Goal: Complete application form: Complete application form

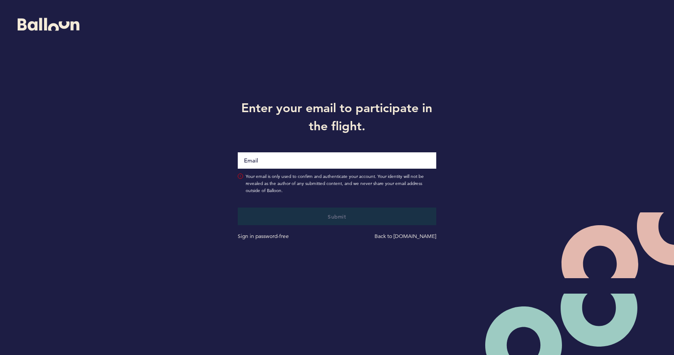
click at [298, 156] on input "Email" at bounding box center [337, 160] width 198 height 16
type input "[PERSON_NAME][EMAIL_ADDRESS][PERSON_NAME][DOMAIN_NAME]"
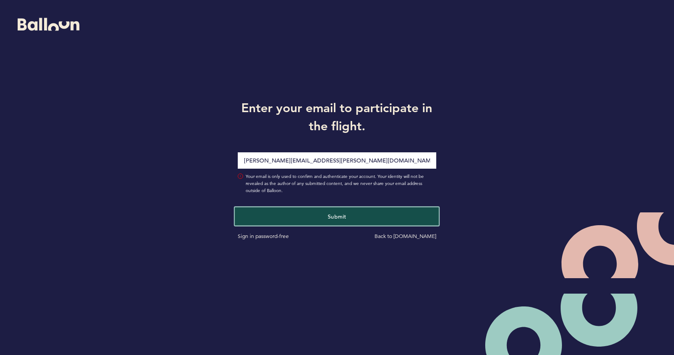
click at [333, 210] on button "Submit" at bounding box center [337, 216] width 204 height 18
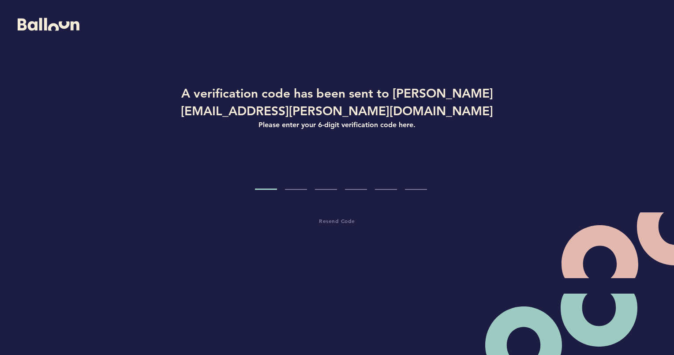
paste input "5"
type input "5"
type input "7"
type input "4"
type input "1"
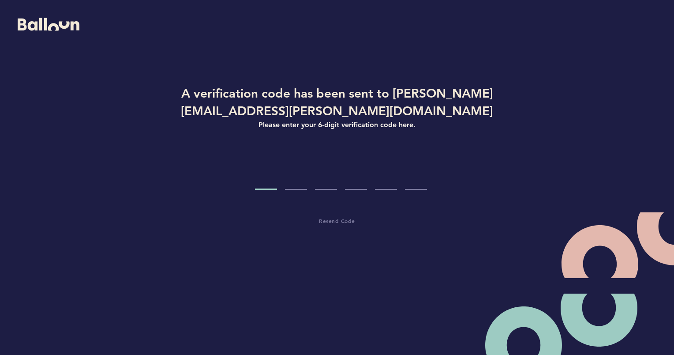
type input "6"
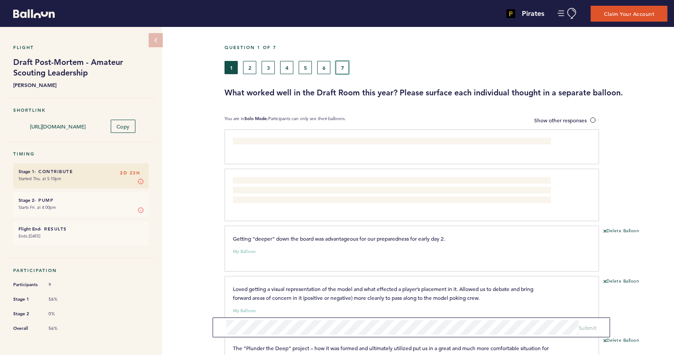
click at [344, 67] on button "7" at bounding box center [342, 67] width 13 height 13
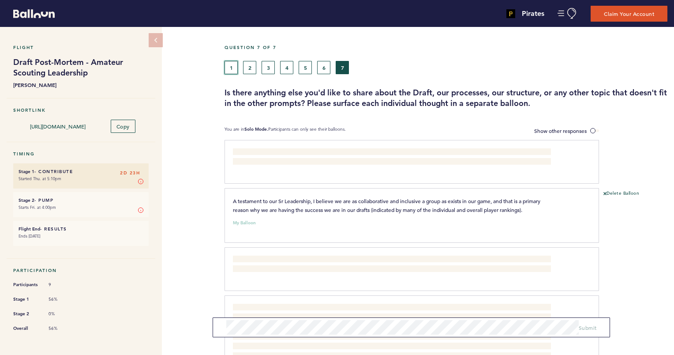
click at [226, 65] on button "1" at bounding box center [230, 67] width 13 height 13
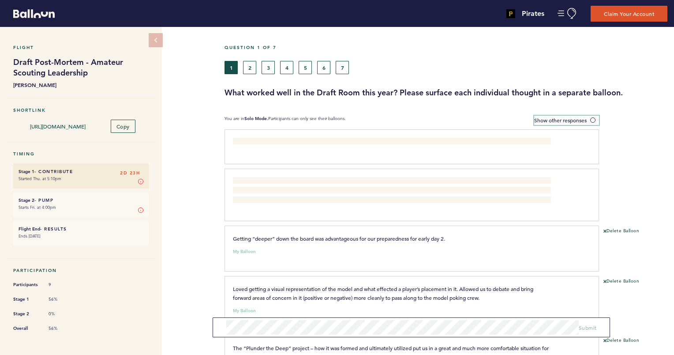
click at [593, 120] on span at bounding box center [594, 120] width 9 height 3
click at [0, 0] on input "Show other responses" at bounding box center [0, 0] width 0 height 0
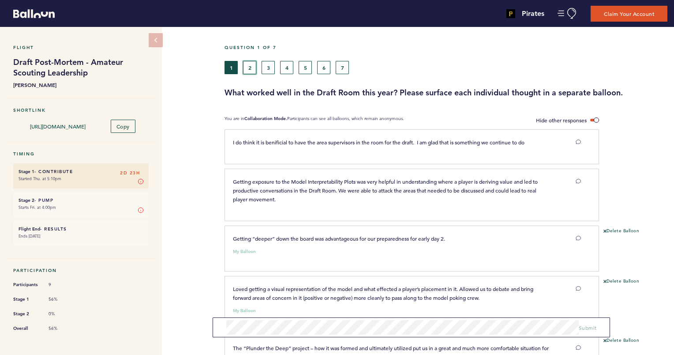
click at [247, 69] on button "2" at bounding box center [249, 67] width 13 height 13
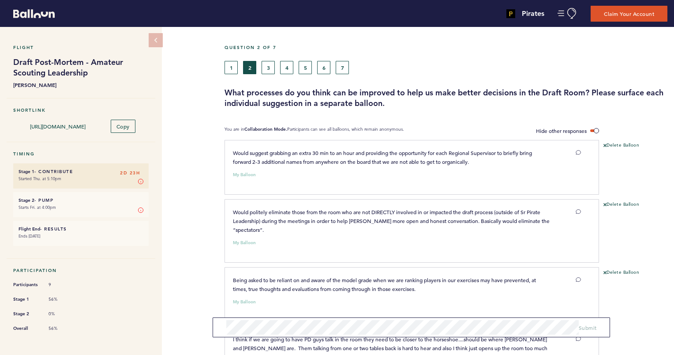
click at [663, 300] on div "Delete Balloon" at bounding box center [636, 297] width 75 height 57
click at [552, 351] on div "I think if we are going to have PD guys talk in the room they need to be closer…" at bounding box center [406, 346] width 361 height 24
click at [269, 68] on button "3" at bounding box center [268, 67] width 13 height 13
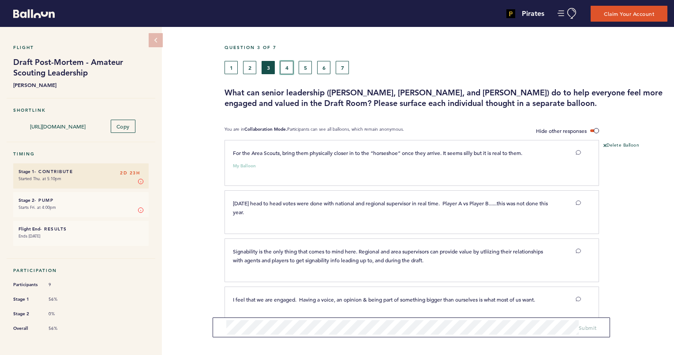
click at [284, 64] on button "4" at bounding box center [286, 67] width 13 height 13
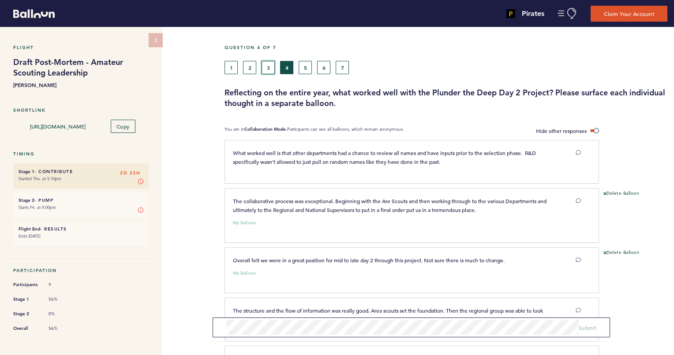
click at [266, 67] on button "3" at bounding box center [268, 67] width 13 height 13
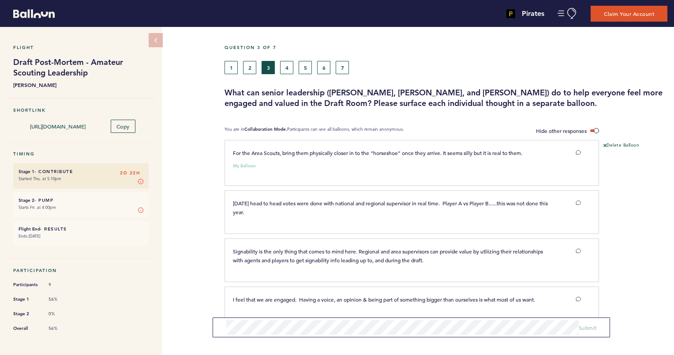
drag, startPoint x: 284, startPoint y: 65, endPoint x: 286, endPoint y: 60, distance: 5.3
click at [286, 60] on div "Question 3 of 7 1 2 3 4 5 6 7 What can senior leadership ([PERSON_NAME], [PERSO…" at bounding box center [448, 77] width 449 height 64
drag, startPoint x: 286, startPoint y: 60, endPoint x: 286, endPoint y: 65, distance: 5.3
click at [286, 65] on button "4" at bounding box center [286, 67] width 13 height 13
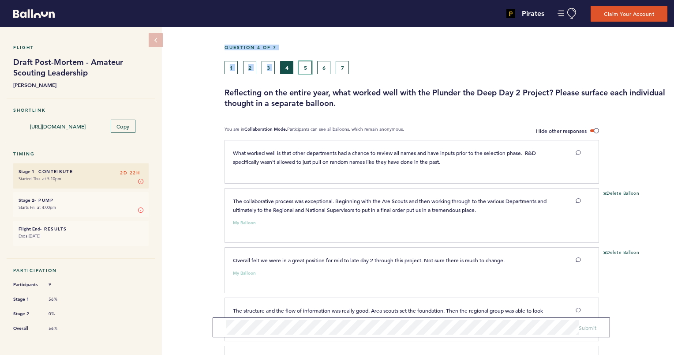
click at [303, 69] on button "5" at bounding box center [305, 67] width 13 height 13
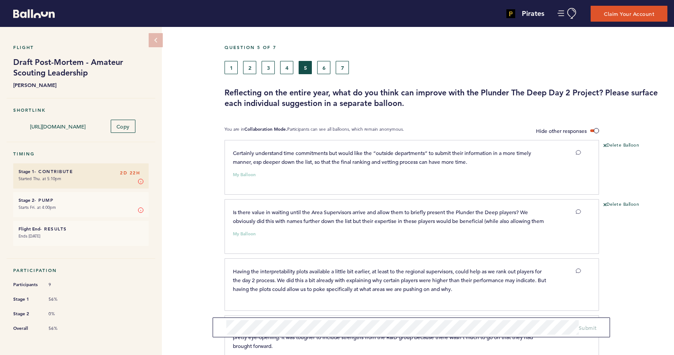
click at [456, 61] on div "1 2 3 4 5 6 7" at bounding box center [388, 67] width 329 height 13
drag, startPoint x: 567, startPoint y: 182, endPoint x: 567, endPoint y: 161, distance: 21.2
drag, startPoint x: 567, startPoint y: 161, endPoint x: 661, endPoint y: 232, distance: 118.0
drag, startPoint x: 661, startPoint y: 232, endPoint x: 645, endPoint y: 255, distance: 28.1
click at [645, 255] on div "Delete Balloon" at bounding box center [636, 229] width 75 height 57
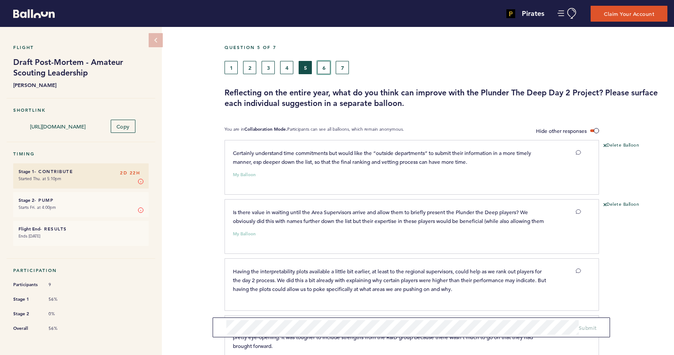
click at [325, 67] on button "6" at bounding box center [323, 67] width 13 height 13
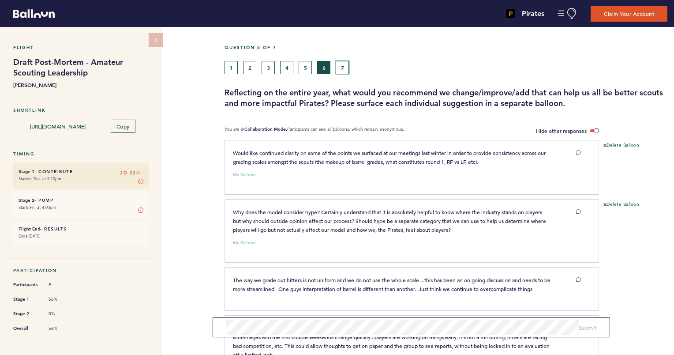
click at [344, 65] on button "7" at bounding box center [342, 67] width 13 height 13
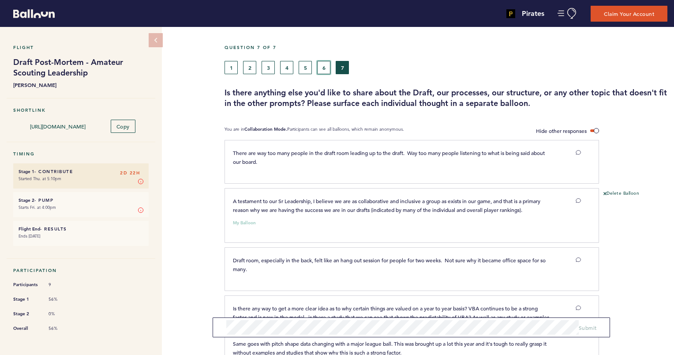
click at [323, 67] on button "6" at bounding box center [323, 67] width 13 height 13
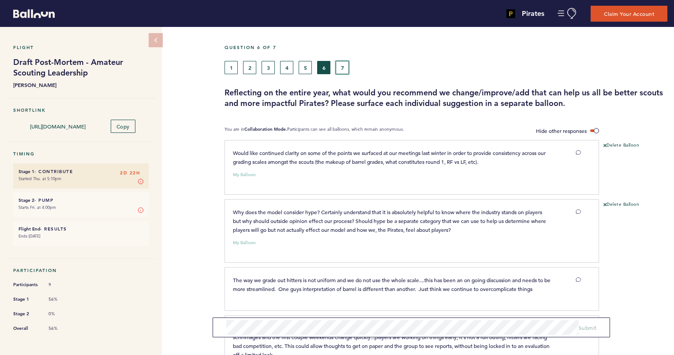
click at [338, 67] on button "7" at bounding box center [342, 67] width 13 height 13
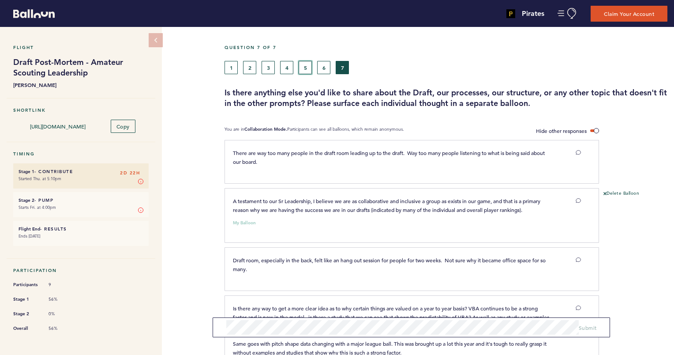
click at [306, 67] on button "5" at bounding box center [305, 67] width 13 height 13
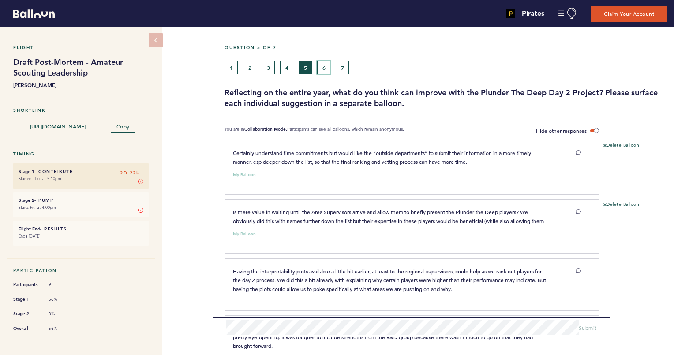
click at [322, 66] on button "6" at bounding box center [323, 67] width 13 height 13
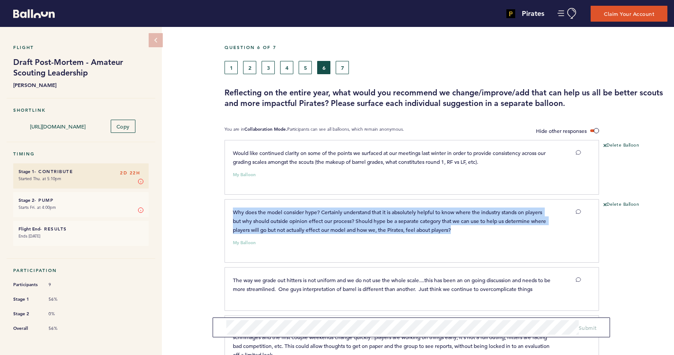
drag, startPoint x: 463, startPoint y: 228, endPoint x: 228, endPoint y: 205, distance: 235.8
click at [228, 205] on div "Why does the model consider hype? Certainly understand that it is absolutely he…" at bounding box center [411, 231] width 374 height 64
drag, startPoint x: 228, startPoint y: 205, endPoint x: 251, endPoint y: 209, distance: 23.7
copy span "Why does the model consider hype? Certainly understand that it is absolutely he…"
click at [340, 70] on button "7" at bounding box center [342, 67] width 13 height 13
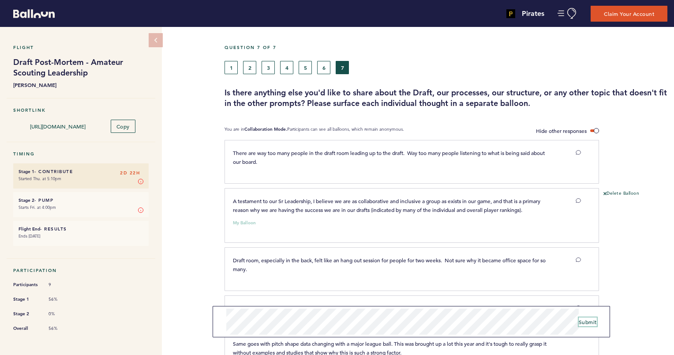
click at [591, 322] on span "Submit" at bounding box center [588, 321] width 18 height 7
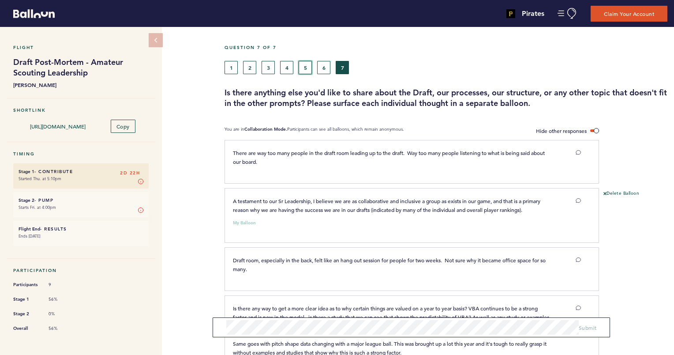
click at [307, 70] on button "5" at bounding box center [305, 67] width 13 height 13
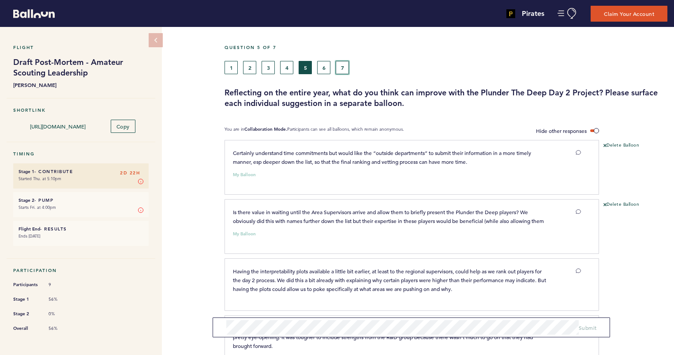
click at [344, 69] on button "7" at bounding box center [342, 67] width 13 height 13
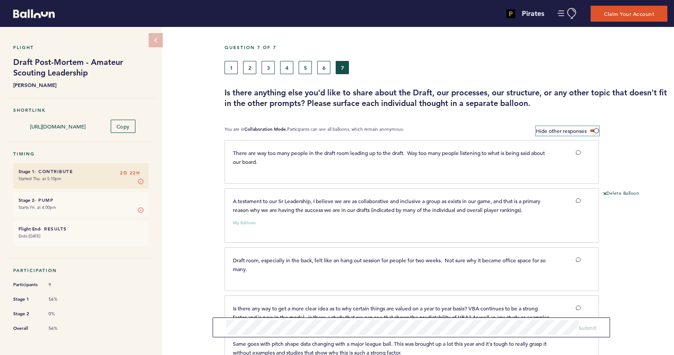
click at [594, 131] on span at bounding box center [594, 130] width 9 height 3
click at [0, 0] on input "Hide other responses" at bounding box center [0, 0] width 0 height 0
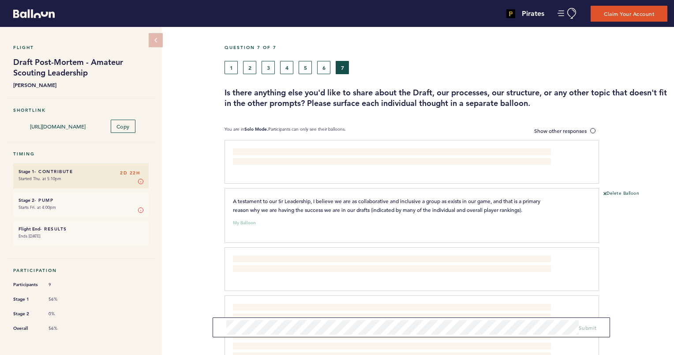
drag, startPoint x: 562, startPoint y: 253, endPoint x: 595, endPoint y: 239, distance: 36.0
click at [595, 239] on div "There are way too many people in the draft room leading up to the draft. Way to…" at bounding box center [449, 293] width 436 height 307
drag, startPoint x: 660, startPoint y: 296, endPoint x: 658, endPoint y: 225, distance: 71.0
click at [658, 225] on div "There are way too many people in the draft room leading up to the draft. Way to…" at bounding box center [449, 293] width 436 height 307
drag, startPoint x: 658, startPoint y: 225, endPoint x: 673, endPoint y: 230, distance: 16.1
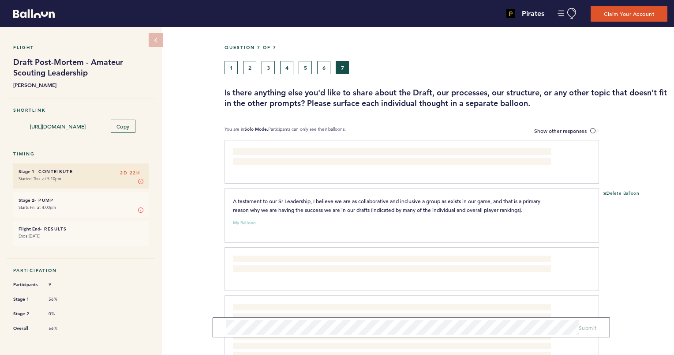
click at [673, 230] on div "Delete Balloon" at bounding box center [636, 218] width 75 height 57
click at [555, 13] on div "Pirates [PERSON_NAME][EMAIL_ADDRESS][PERSON_NAME][DOMAIN_NAME] Team Domain: pir…" at bounding box center [561, 13] width 224 height 22
click at [558, 13] on button "Manage Account" at bounding box center [567, 13] width 20 height 11
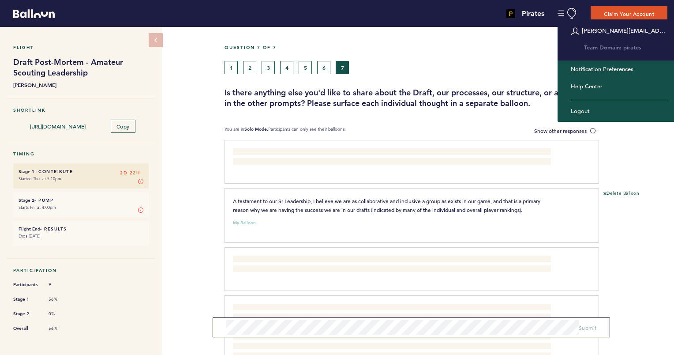
click at [453, 72] on div "1 2 3 4 5 6 7" at bounding box center [388, 67] width 329 height 13
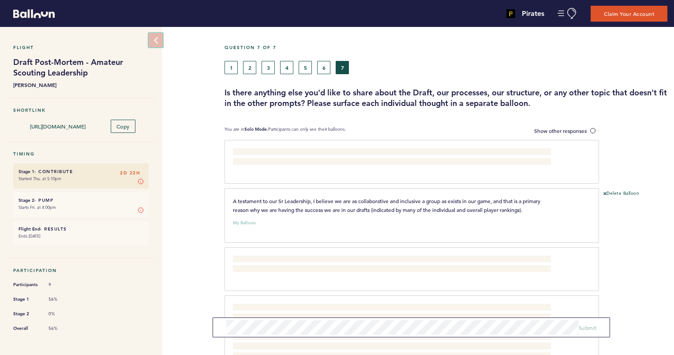
click at [155, 40] on icon at bounding box center [155, 40] width 7 height 7
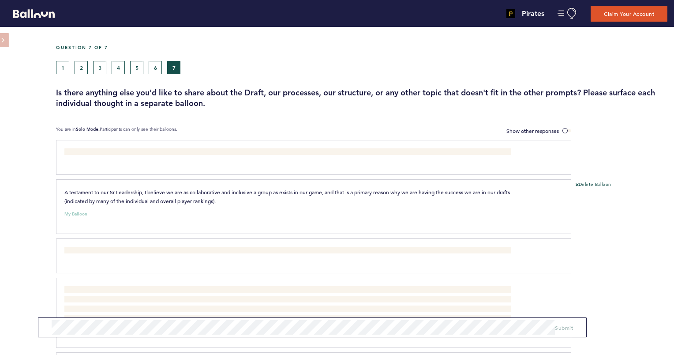
click at [655, 281] on div at bounding box center [622, 316] width 103 height 72
drag, startPoint x: 655, startPoint y: 281, endPoint x: 658, endPoint y: 273, distance: 8.2
click at [658, 273] on div "There are way too many people in the draft room leading up to the draft. Way to…" at bounding box center [365, 275] width 605 height 271
click at [156, 68] on button "6" at bounding box center [155, 67] width 13 height 13
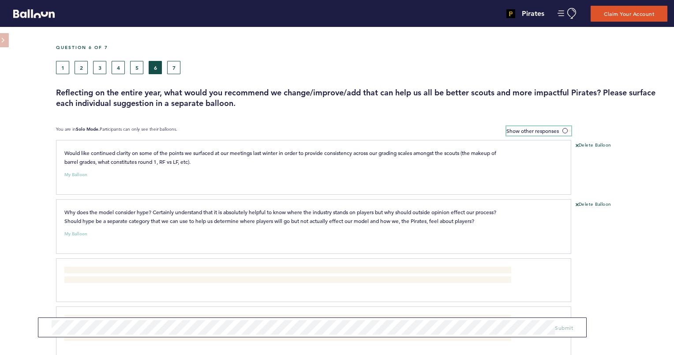
click at [566, 132] on span at bounding box center [566, 130] width 9 height 3
click at [0, 0] on input "Show other responses" at bounding box center [0, 0] width 0 height 0
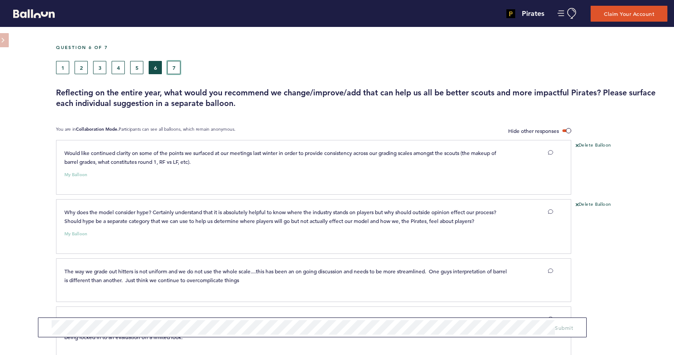
click at [177, 67] on button "7" at bounding box center [173, 67] width 13 height 13
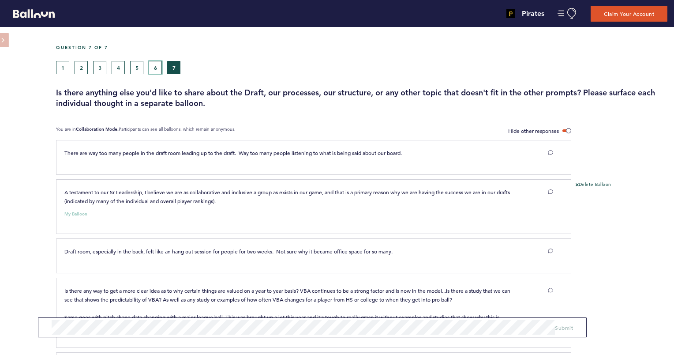
click at [152, 65] on button "6" at bounding box center [155, 67] width 13 height 13
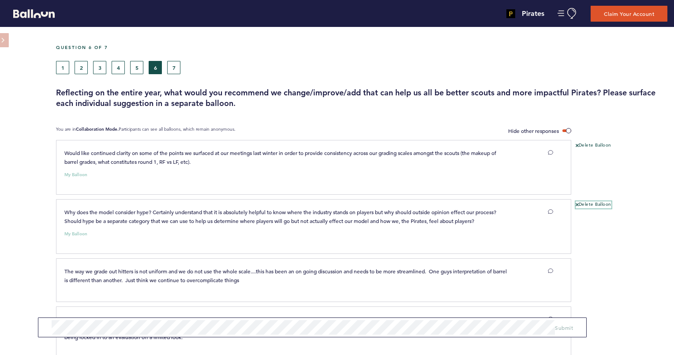
click at [583, 203] on button "Delete Balloon" at bounding box center [594, 204] width 36 height 7
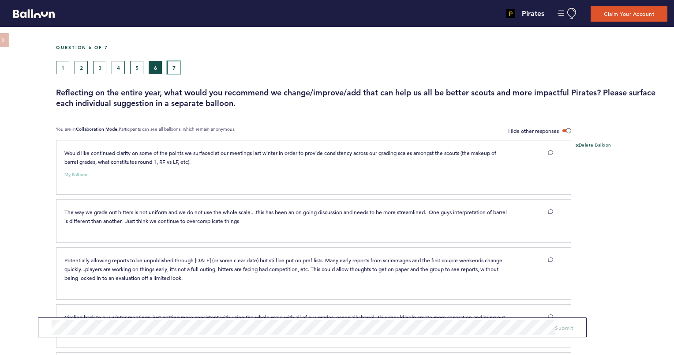
click at [169, 63] on button "7" at bounding box center [173, 67] width 13 height 13
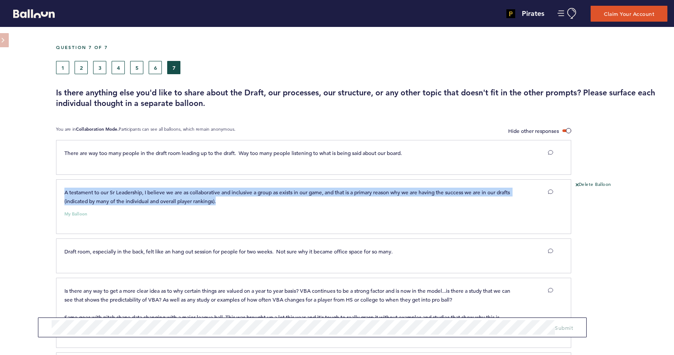
drag, startPoint x: 249, startPoint y: 198, endPoint x: 60, endPoint y: 185, distance: 188.8
click at [60, 185] on div "A testament to our Sr Leadership, I believe we are as collaborative and inclusi…" at bounding box center [313, 206] width 515 height 55
drag, startPoint x: 60, startPoint y: 185, endPoint x: 109, endPoint y: 191, distance: 48.4
copy span "A testament to our Sr Leadership, I believe we are as collaborative and inclusi…"
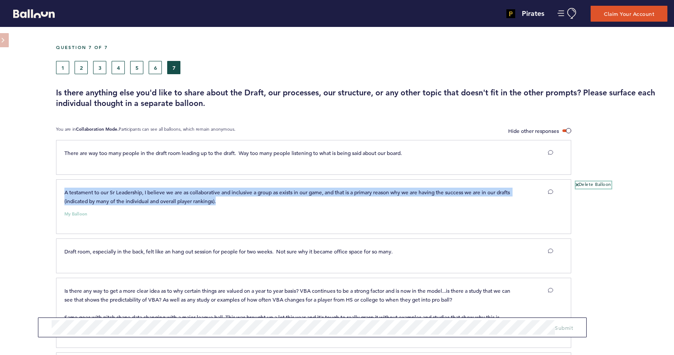
click at [600, 181] on button "Delete Balloon" at bounding box center [594, 184] width 36 height 7
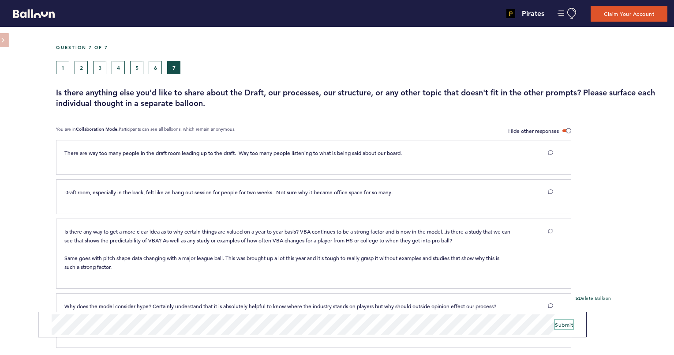
click at [570, 326] on span "Submit" at bounding box center [564, 324] width 18 height 7
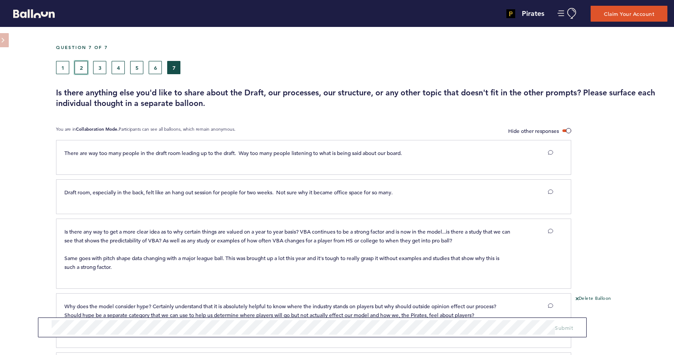
click at [81, 64] on button "2" at bounding box center [81, 67] width 13 height 13
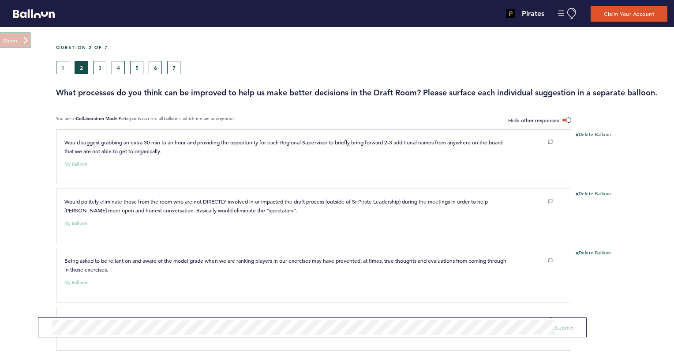
click at [5, 35] on button at bounding box center [15, 40] width 31 height 14
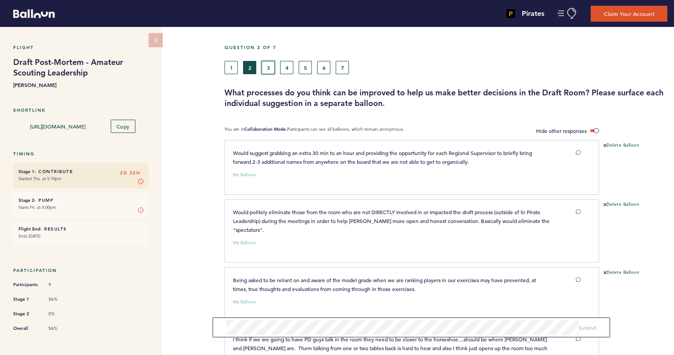
click at [267, 65] on button "3" at bounding box center [268, 67] width 13 height 13
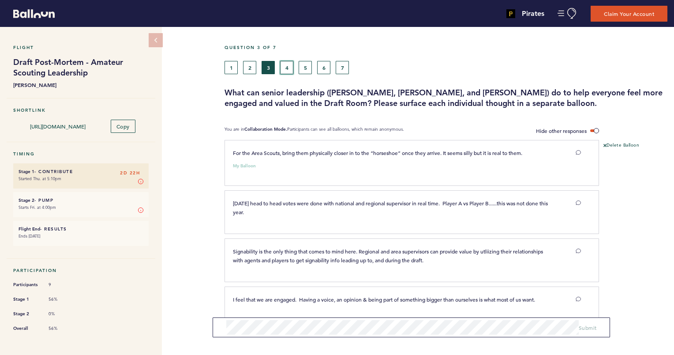
click at [285, 65] on button "4" at bounding box center [286, 67] width 13 height 13
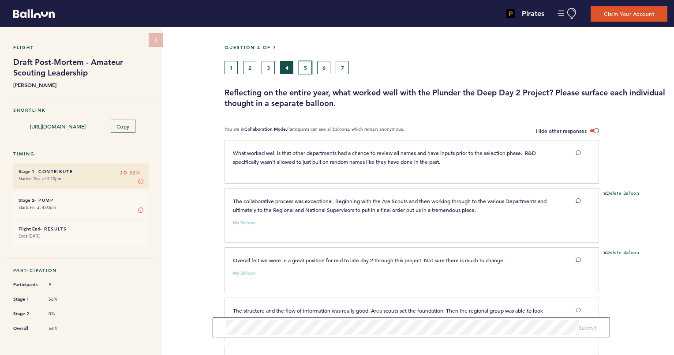
click at [303, 66] on button "5" at bounding box center [305, 67] width 13 height 13
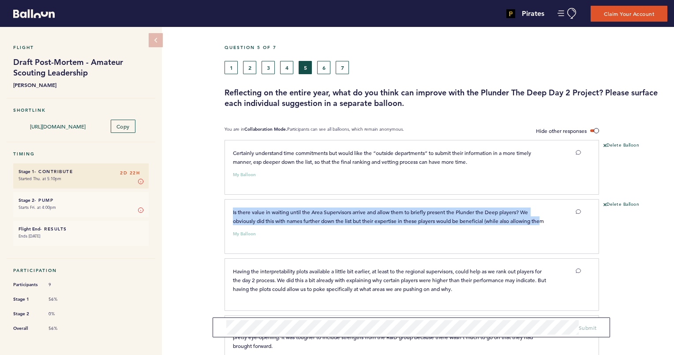
drag, startPoint x: 546, startPoint y: 218, endPoint x: 224, endPoint y: 200, distance: 322.0
click at [224, 200] on div "Flight Draft Post-Mortem - Amateur Scouting Leadership [PERSON_NAME] Shortlink …" at bounding box center [337, 191] width 674 height 328
drag, startPoint x: 224, startPoint y: 200, endPoint x: 250, endPoint y: 205, distance: 26.4
copy span "Is there value in waiting until the Area Supervisors arrive and allow them to b…"
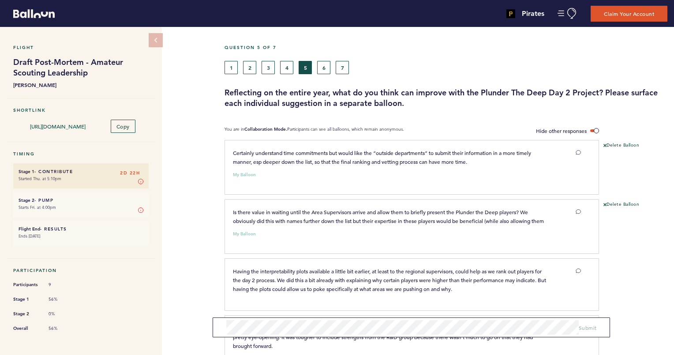
click at [554, 217] on div "Is there value in waiting until the Area Supervisors arrive and allow them to b…" at bounding box center [391, 216] width 331 height 18
drag, startPoint x: 550, startPoint y: 218, endPoint x: 288, endPoint y: 183, distance: 263.9
click at [288, 183] on div "Certainly understand time commitments but would like the “outside departments” …" at bounding box center [449, 256] width 436 height 232
drag, startPoint x: 288, startPoint y: 183, endPoint x: 297, endPoint y: 213, distance: 31.7
copy div "clear submit Delete Balloon Is there value in waiting until the Area Supervisor…"
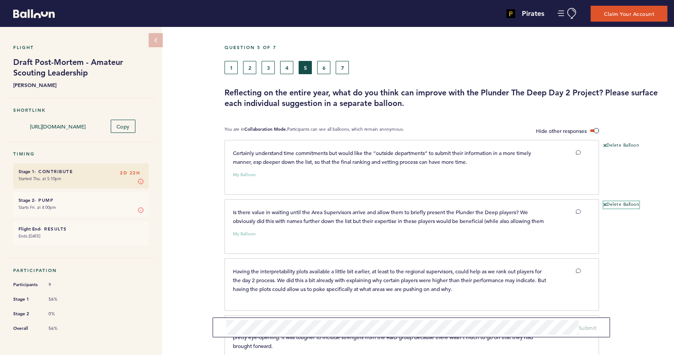
click at [614, 203] on button "Delete Balloon" at bounding box center [621, 204] width 36 height 7
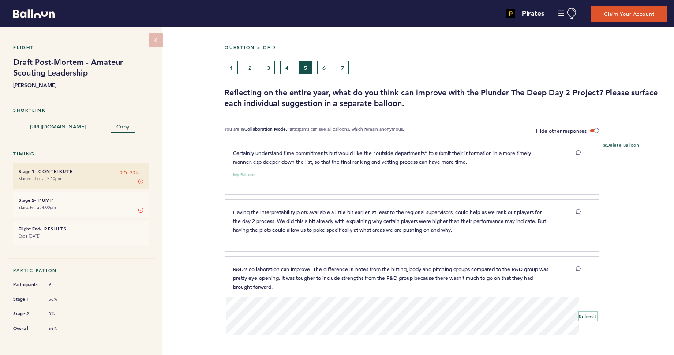
click at [589, 315] on span "Submit" at bounding box center [588, 315] width 18 height 7
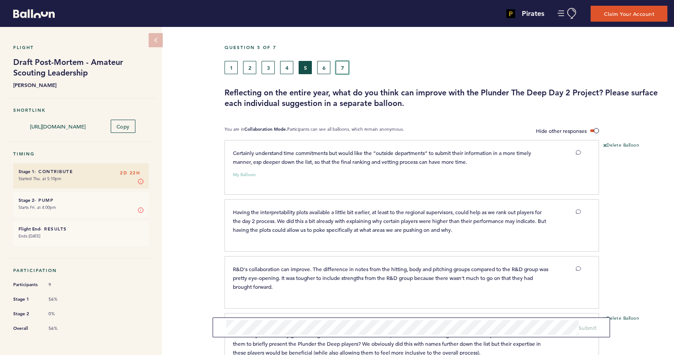
click at [342, 66] on button "7" at bounding box center [342, 67] width 13 height 13
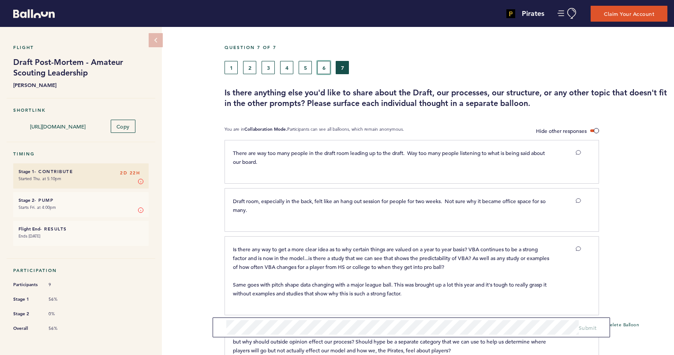
click at [326, 69] on button "6" at bounding box center [323, 67] width 13 height 13
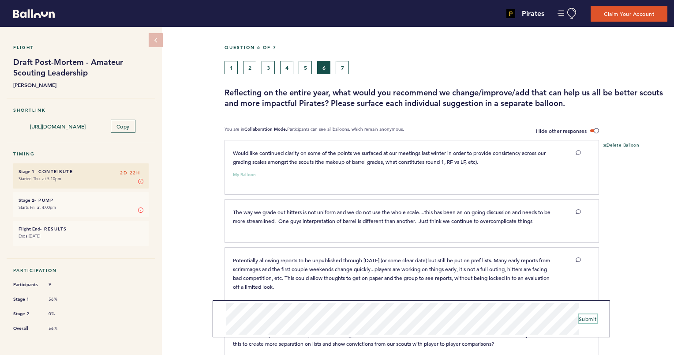
click at [583, 319] on span "Submit" at bounding box center [588, 318] width 18 height 7
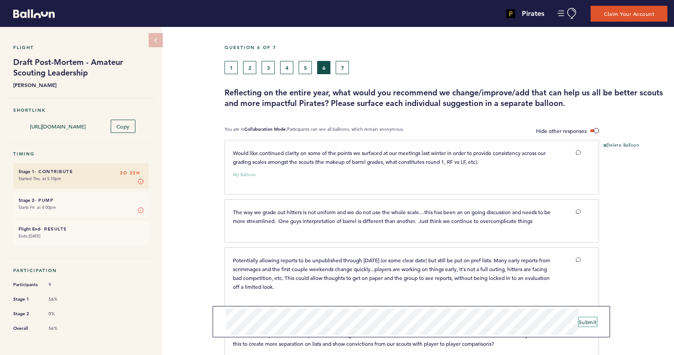
click at [591, 321] on span "Submit" at bounding box center [588, 321] width 18 height 7
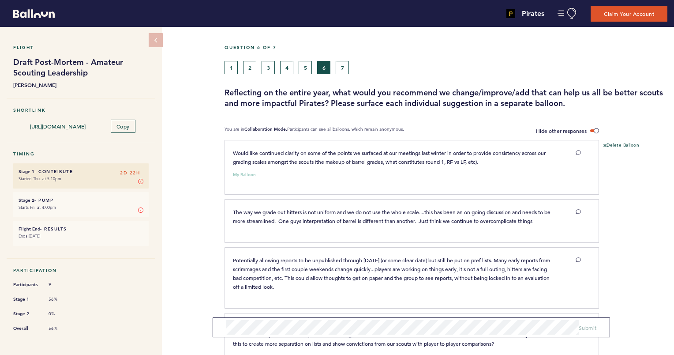
click at [624, 241] on div at bounding box center [636, 224] width 75 height 46
click at [415, 141] on div "Would like continued clarity on some of the points we surfaced at our meetings …" at bounding box center [411, 167] width 374 height 55
click at [344, 67] on button "7" at bounding box center [342, 67] width 13 height 13
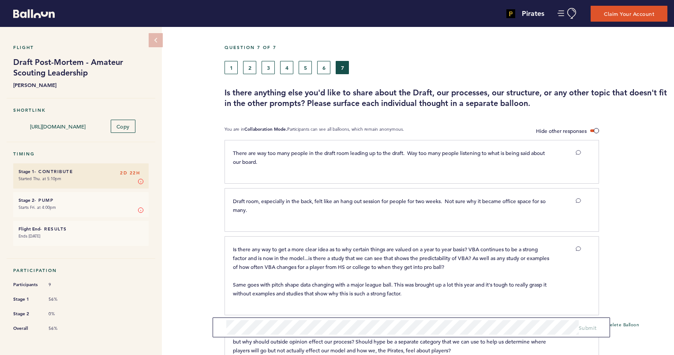
click at [624, 199] on div at bounding box center [636, 213] width 75 height 46
click at [235, 71] on button "1" at bounding box center [230, 67] width 13 height 13
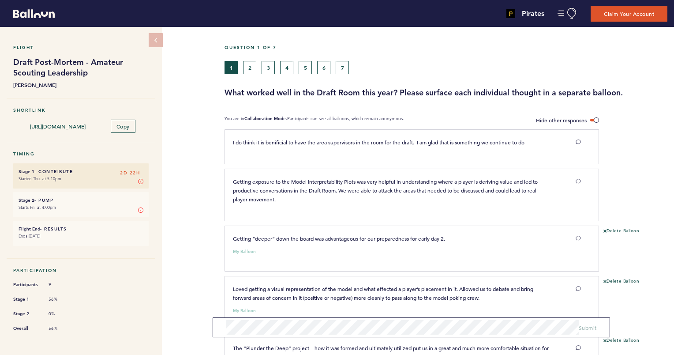
drag, startPoint x: 492, startPoint y: 299, endPoint x: 232, endPoint y: 282, distance: 260.4
click at [232, 284] on div "Loved getting a visual representation of the model and what effected a player’s…" at bounding box center [391, 293] width 331 height 18
drag, startPoint x: 232, startPoint y: 282, endPoint x: 276, endPoint y: 296, distance: 45.8
copy span "Loved getting a visual representation of the model and what effected a player’s…"
click at [615, 278] on button "Delete Balloon" at bounding box center [621, 281] width 36 height 7
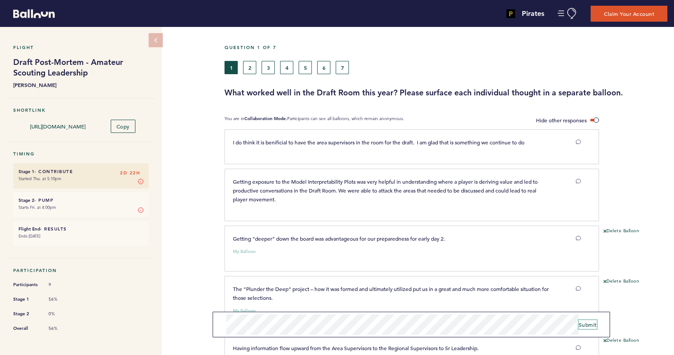
click at [595, 322] on span "Submit" at bounding box center [588, 324] width 18 height 7
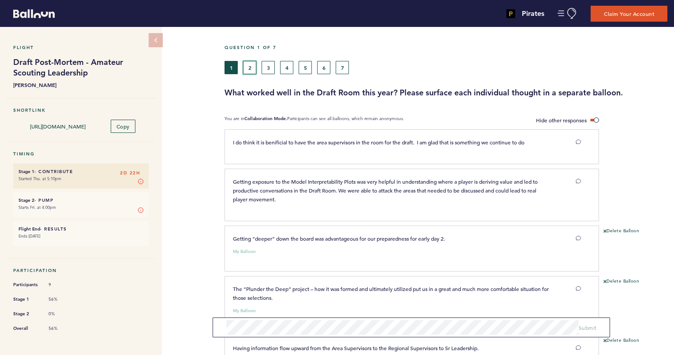
click at [247, 67] on button "2" at bounding box center [249, 67] width 13 height 13
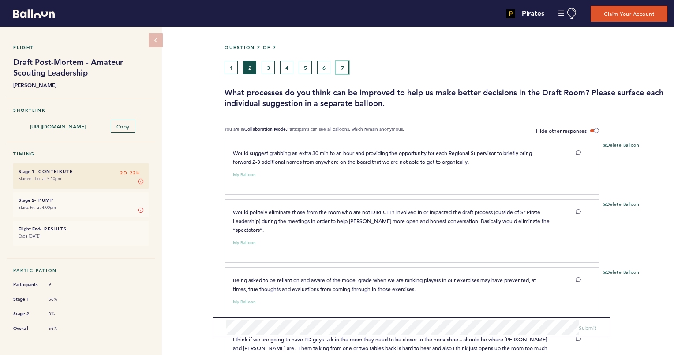
click at [341, 67] on button "7" at bounding box center [342, 67] width 13 height 13
